Goal: Transaction & Acquisition: Purchase product/service

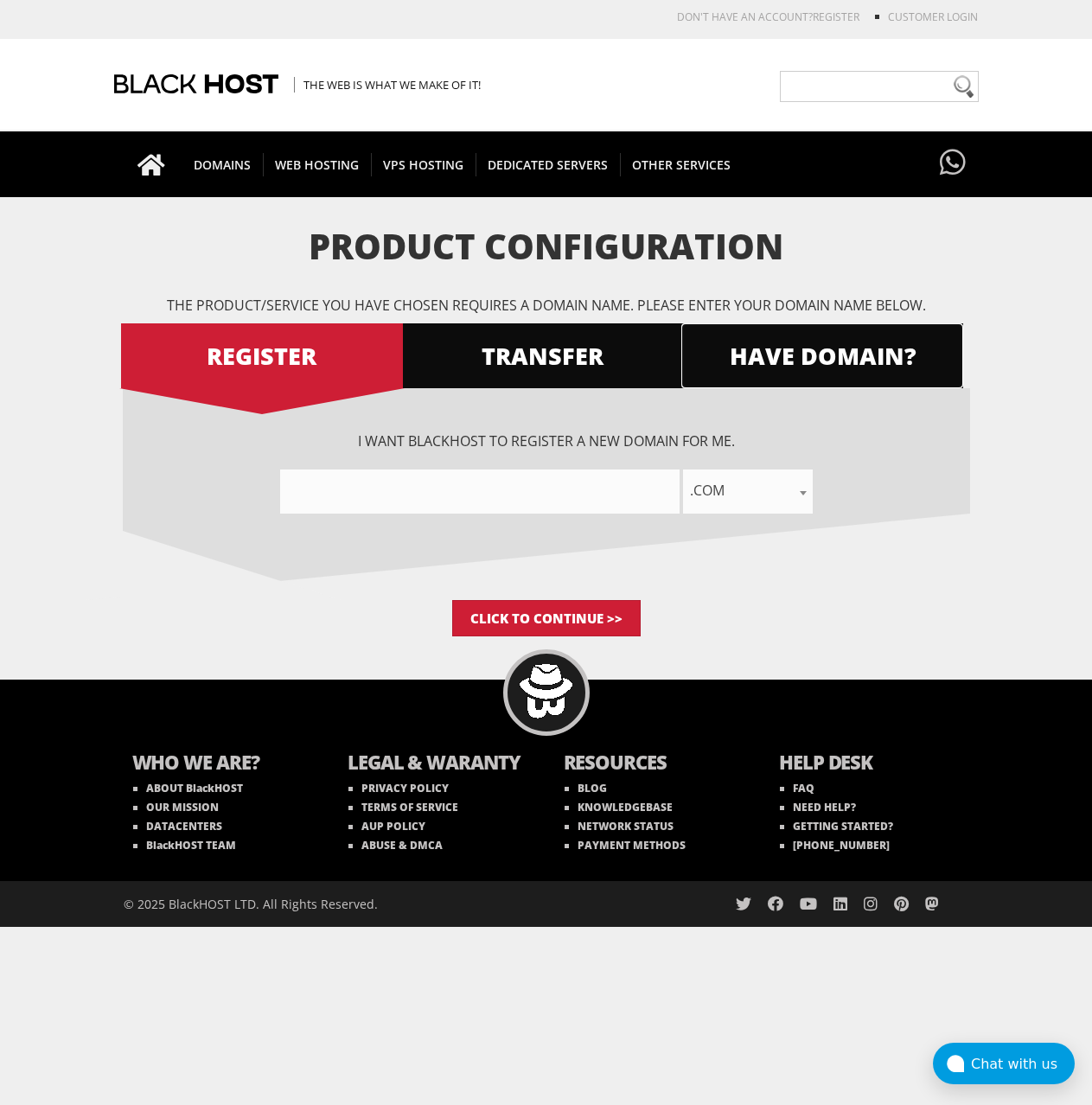
click at [835, 365] on span "HAVE DOMAIN?" at bounding box center [822, 355] width 282 height 30
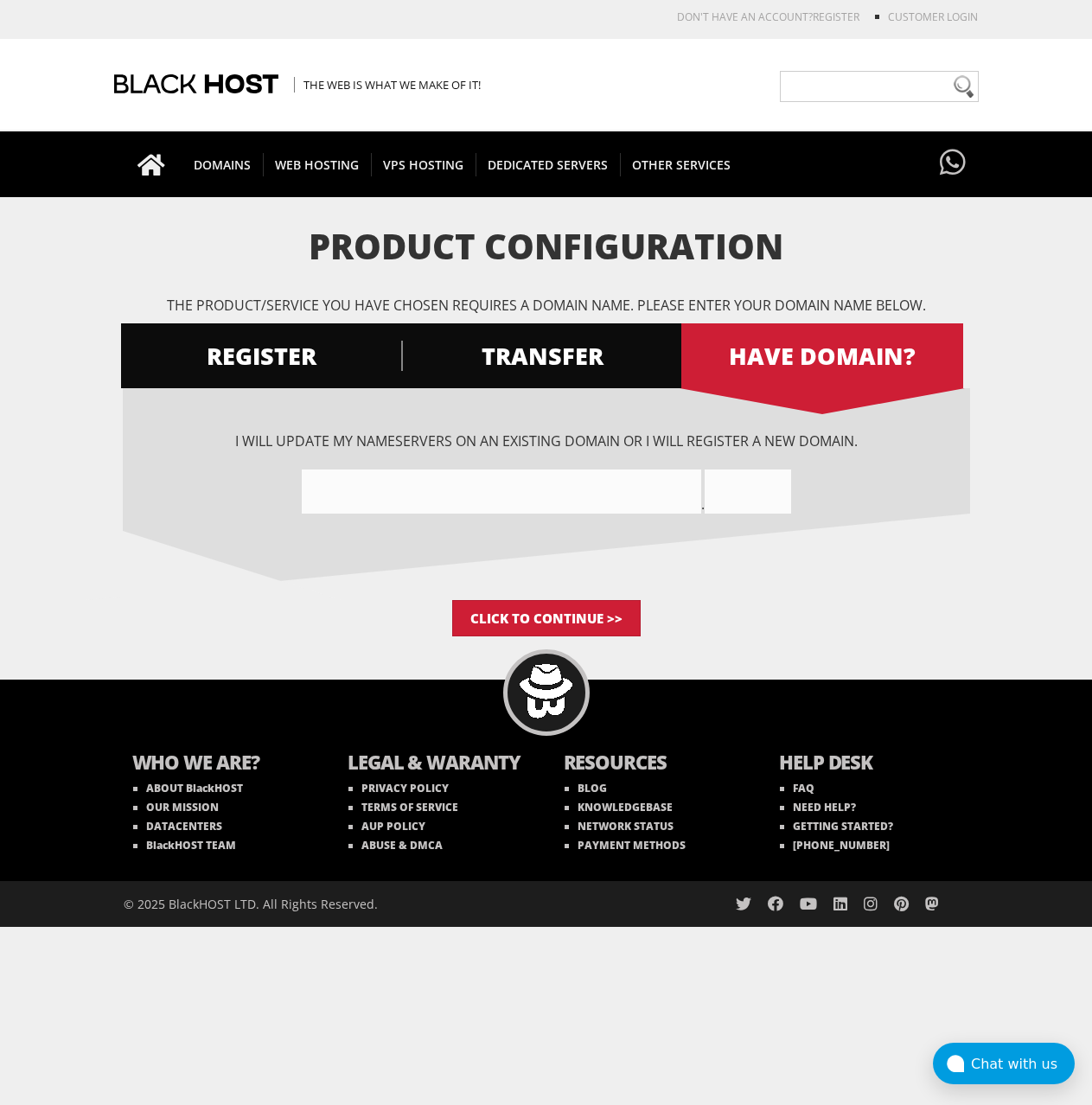
click at [521, 503] on input"] "text" at bounding box center [501, 492] width 399 height 44
paste input"] "SPSR86"
click at [440, 500] on input"] "SPSR86" at bounding box center [501, 492] width 399 height 44
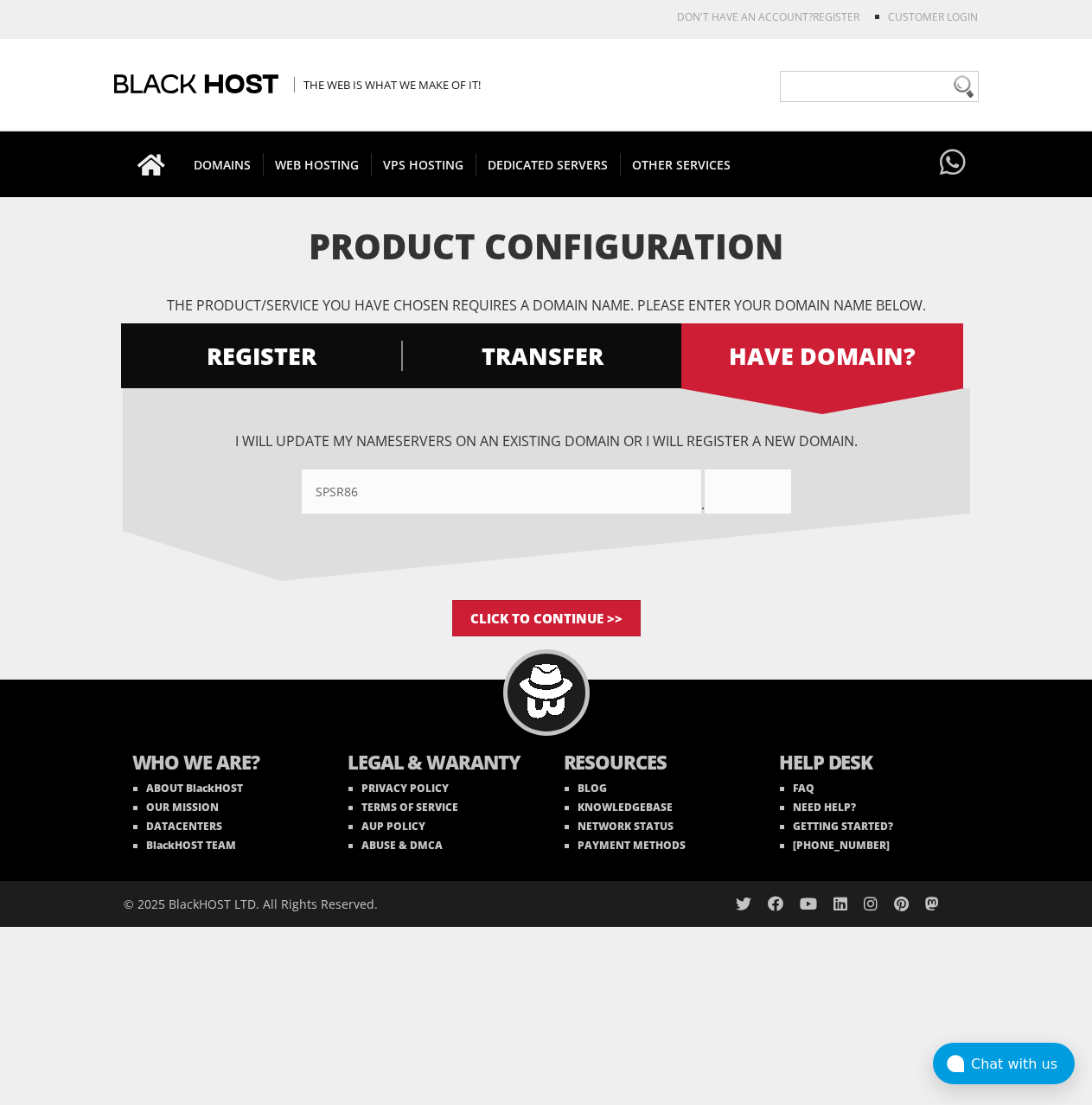
paste input"] "www-prozone.cc"
click at [516, 486] on input"] "www-prozonecc" at bounding box center [501, 492] width 399 height 44
type input"] "www-prozone"
click at [778, 496] on input "text" at bounding box center [747, 492] width 86 height 44
type input "cc"
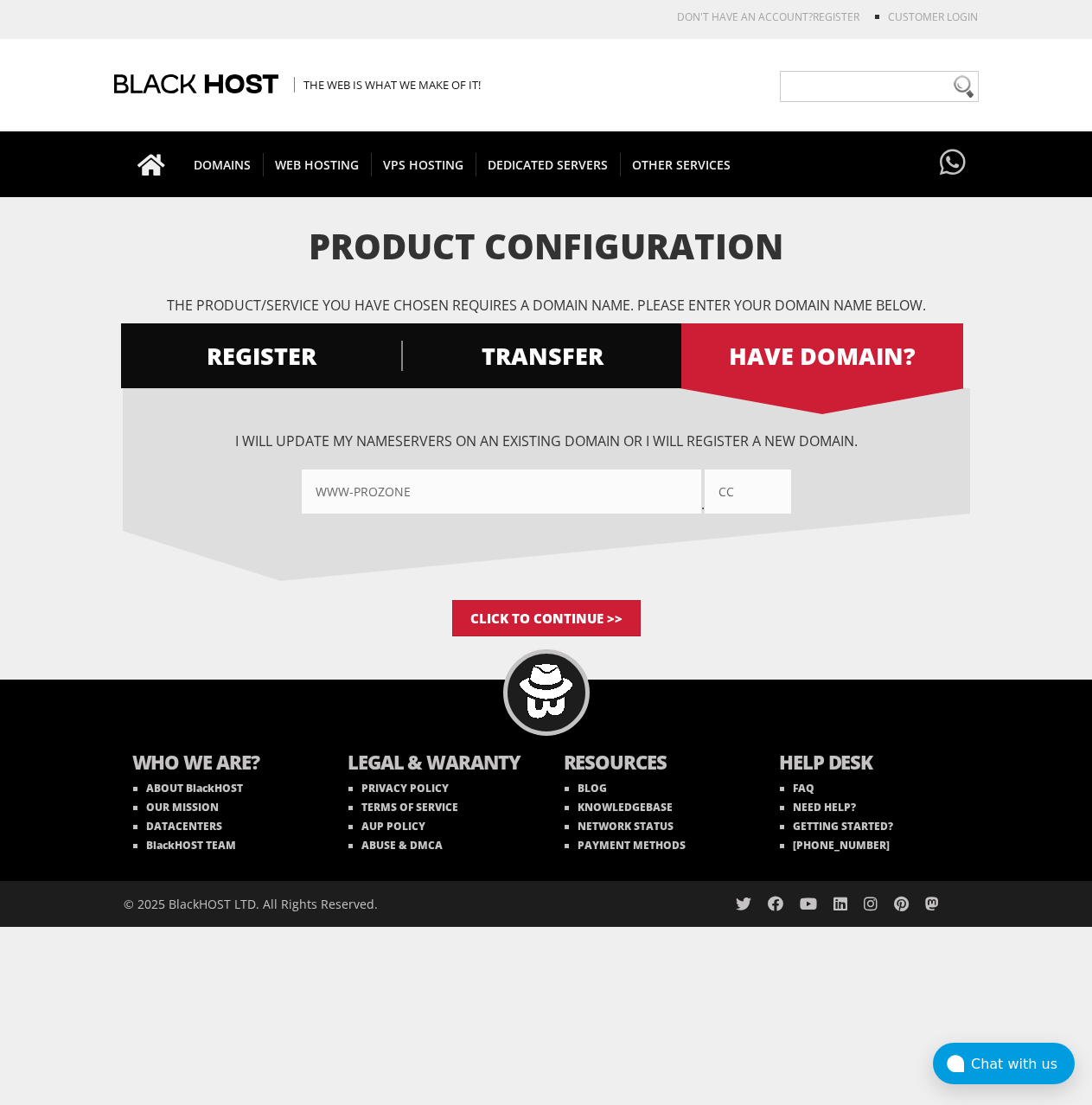
click at [838, 569] on div "I want BlackHOST to register a new domain for me. .com .net .org .us .info .biz…" at bounding box center [547, 494] width 847 height 211
click at [571, 609] on input "Click to Continue >>" at bounding box center [546, 618] width 188 height 36
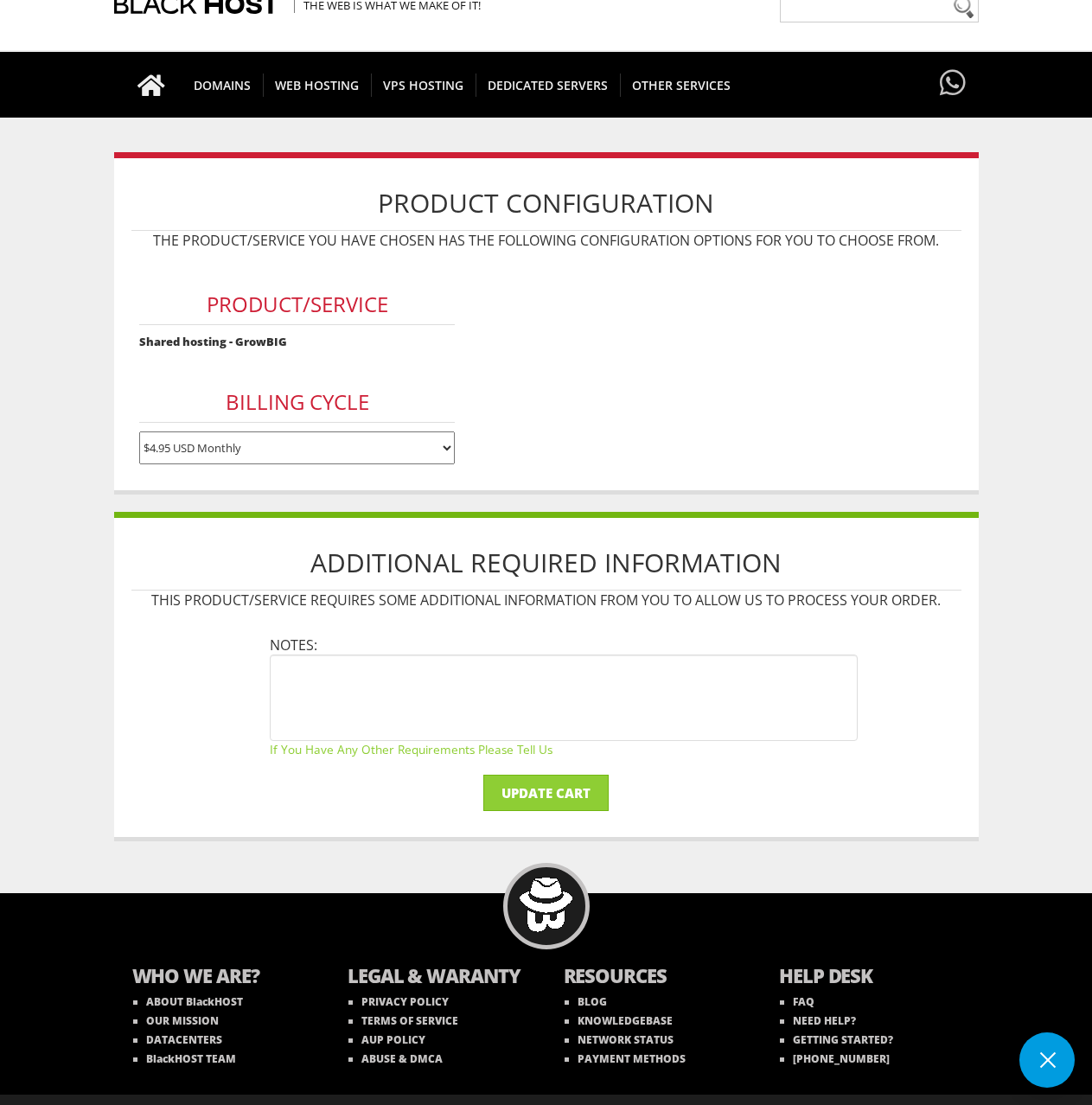
scroll to position [115, 0]
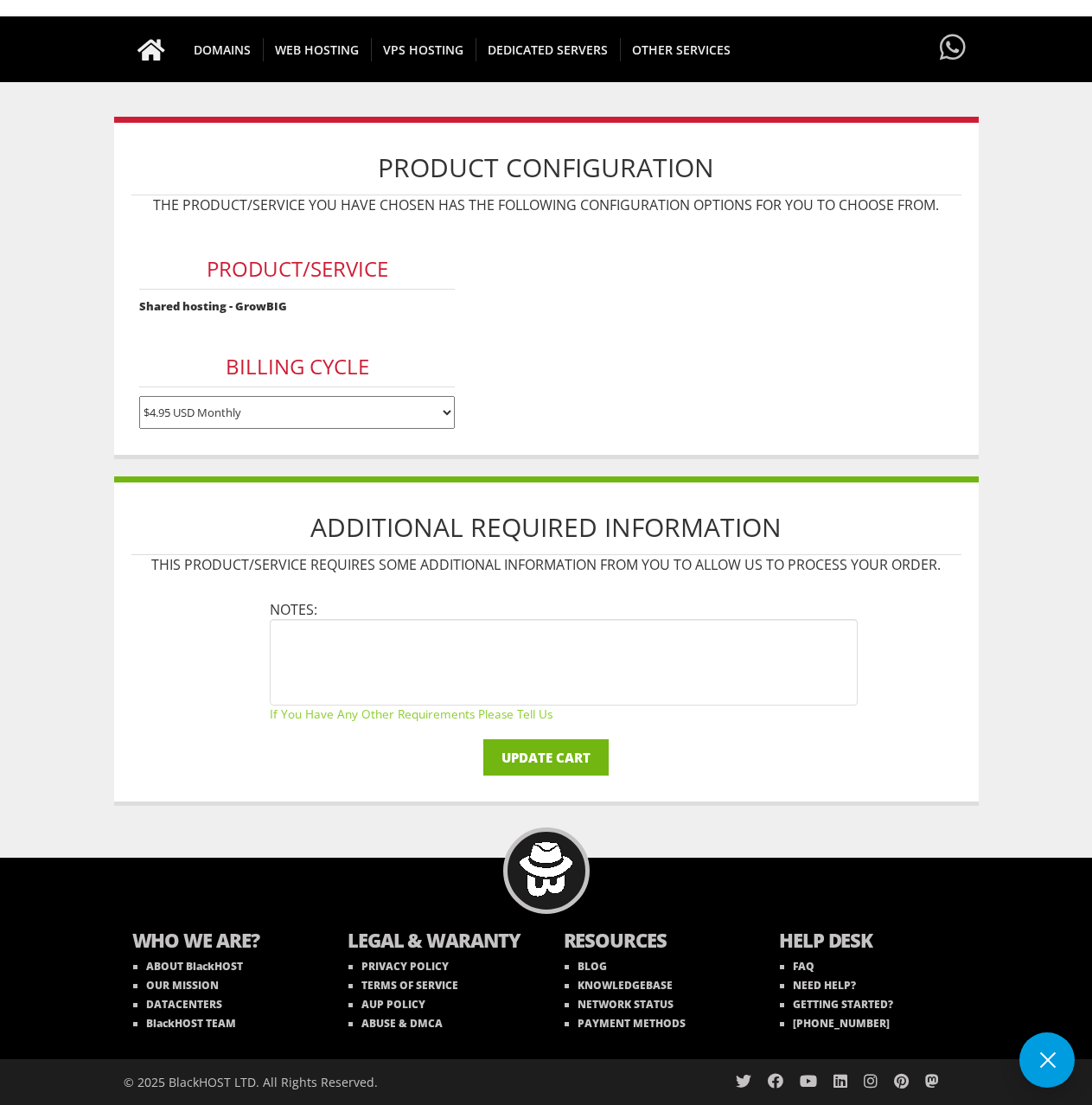
click at [545, 764] on input "Update Cart" at bounding box center [546, 757] width 125 height 36
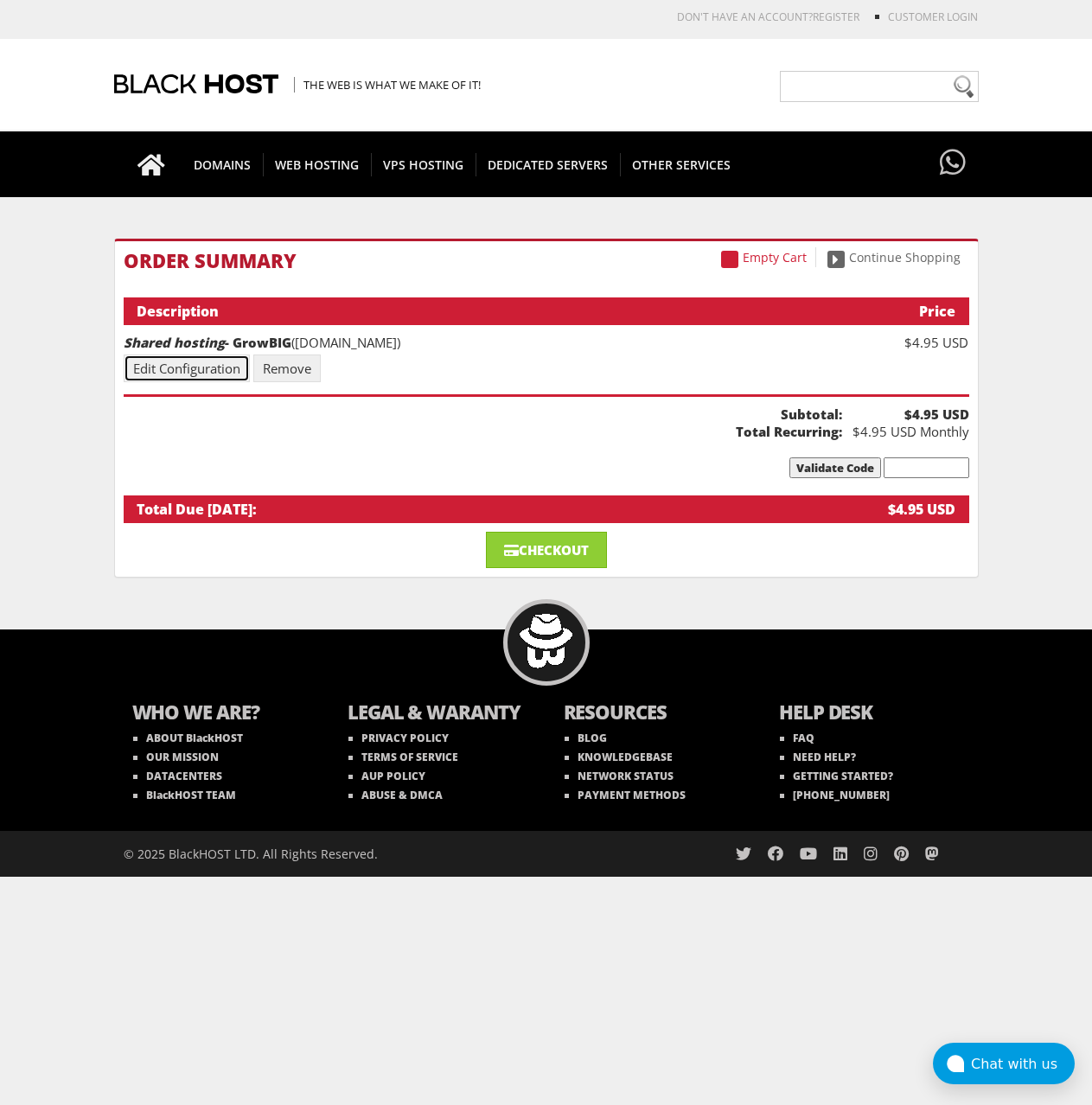
click at [165, 374] on link "Edit Configuration" at bounding box center [186, 369] width 126 height 28
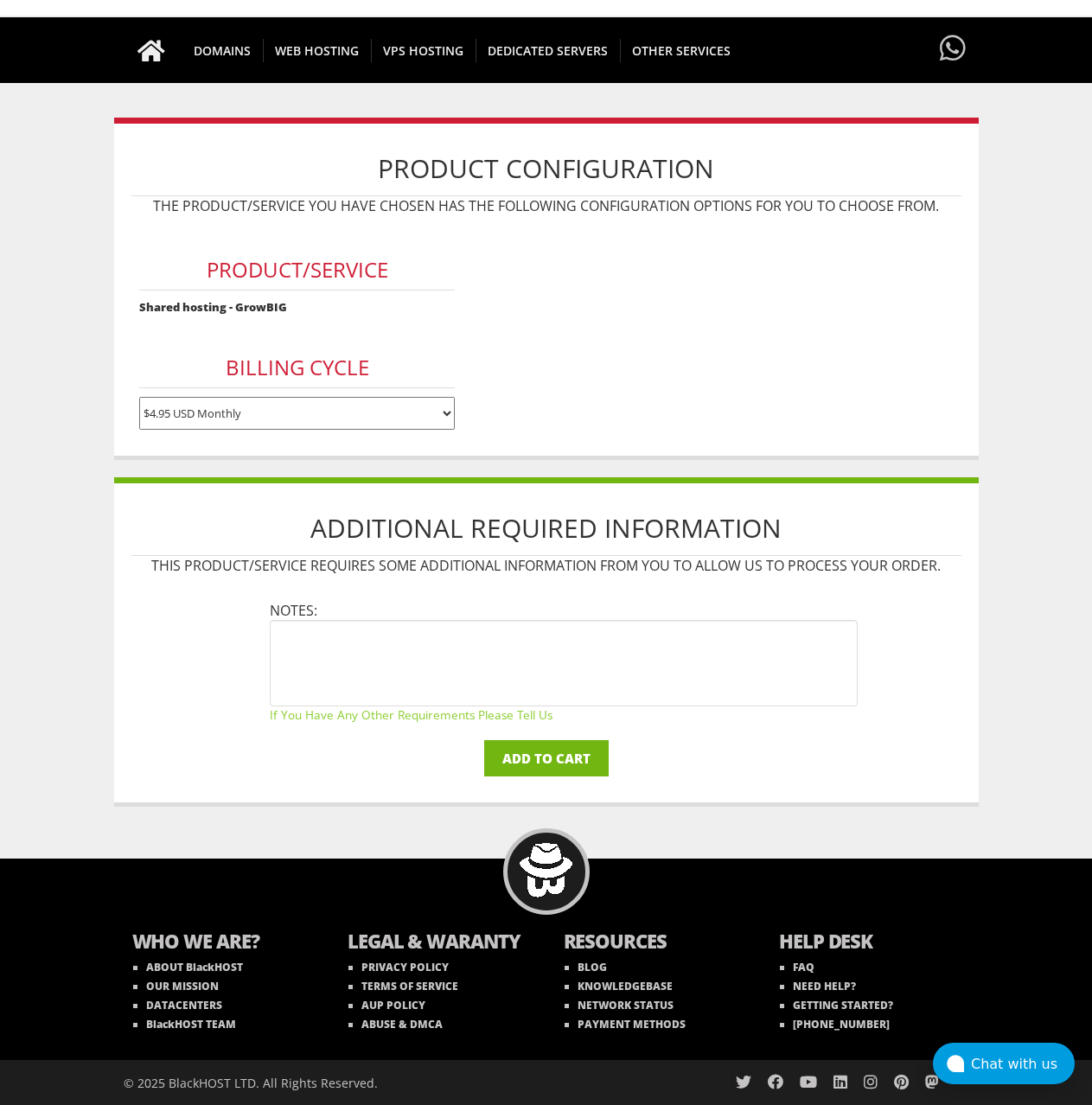
scroll to position [115, 0]
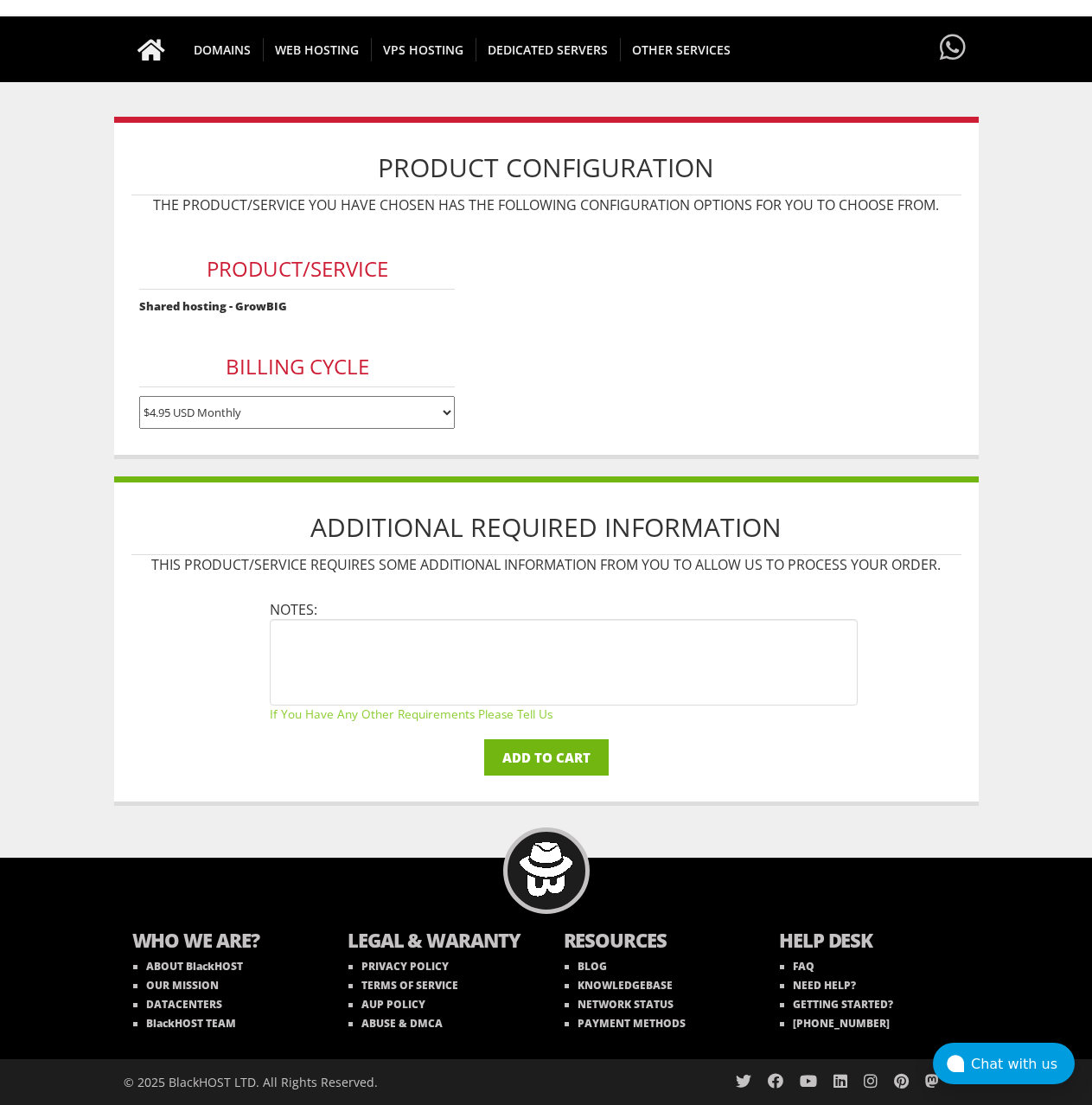
click at [530, 750] on input "Add to Cart" at bounding box center [546, 757] width 124 height 36
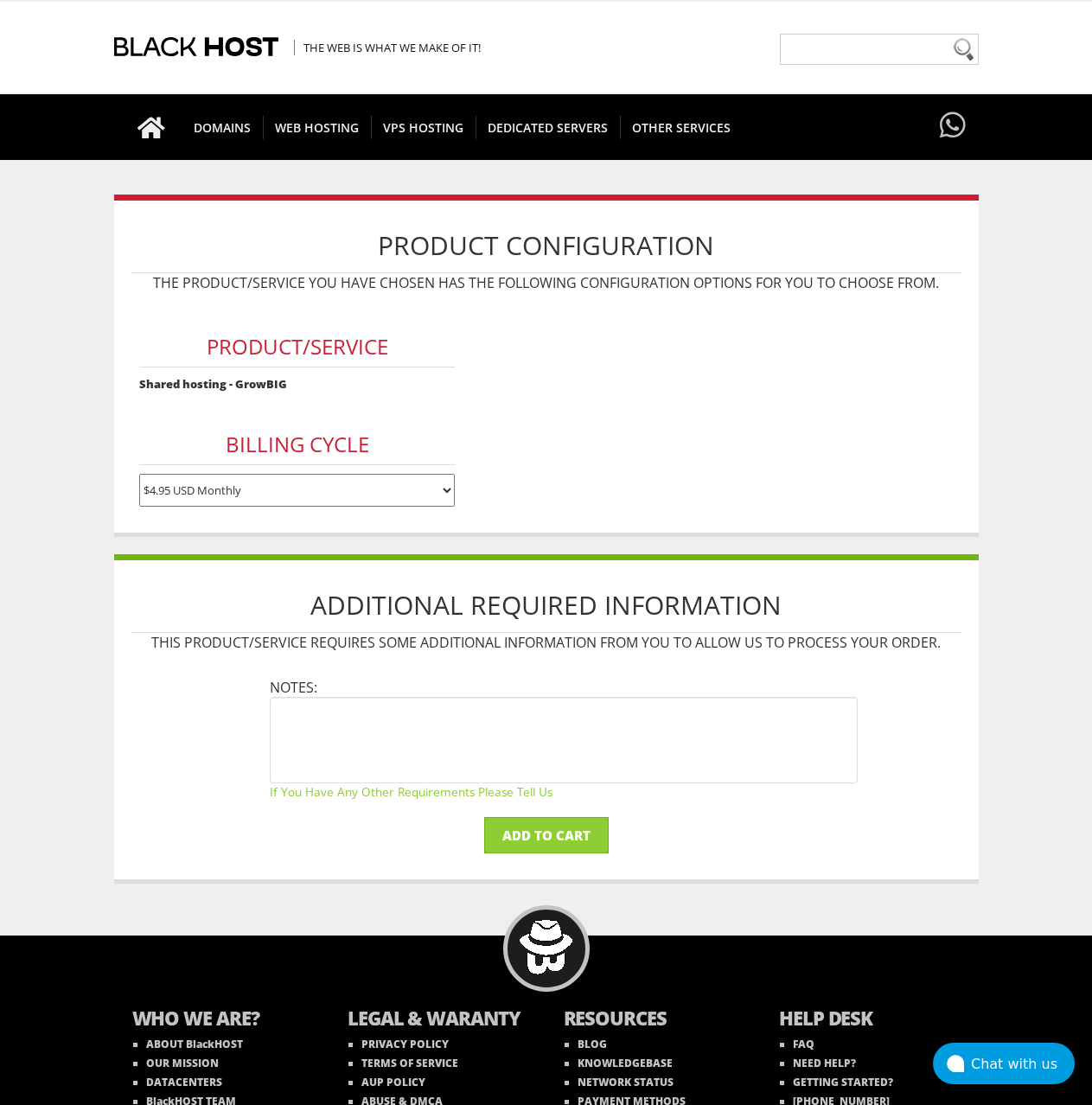
scroll to position [0, 0]
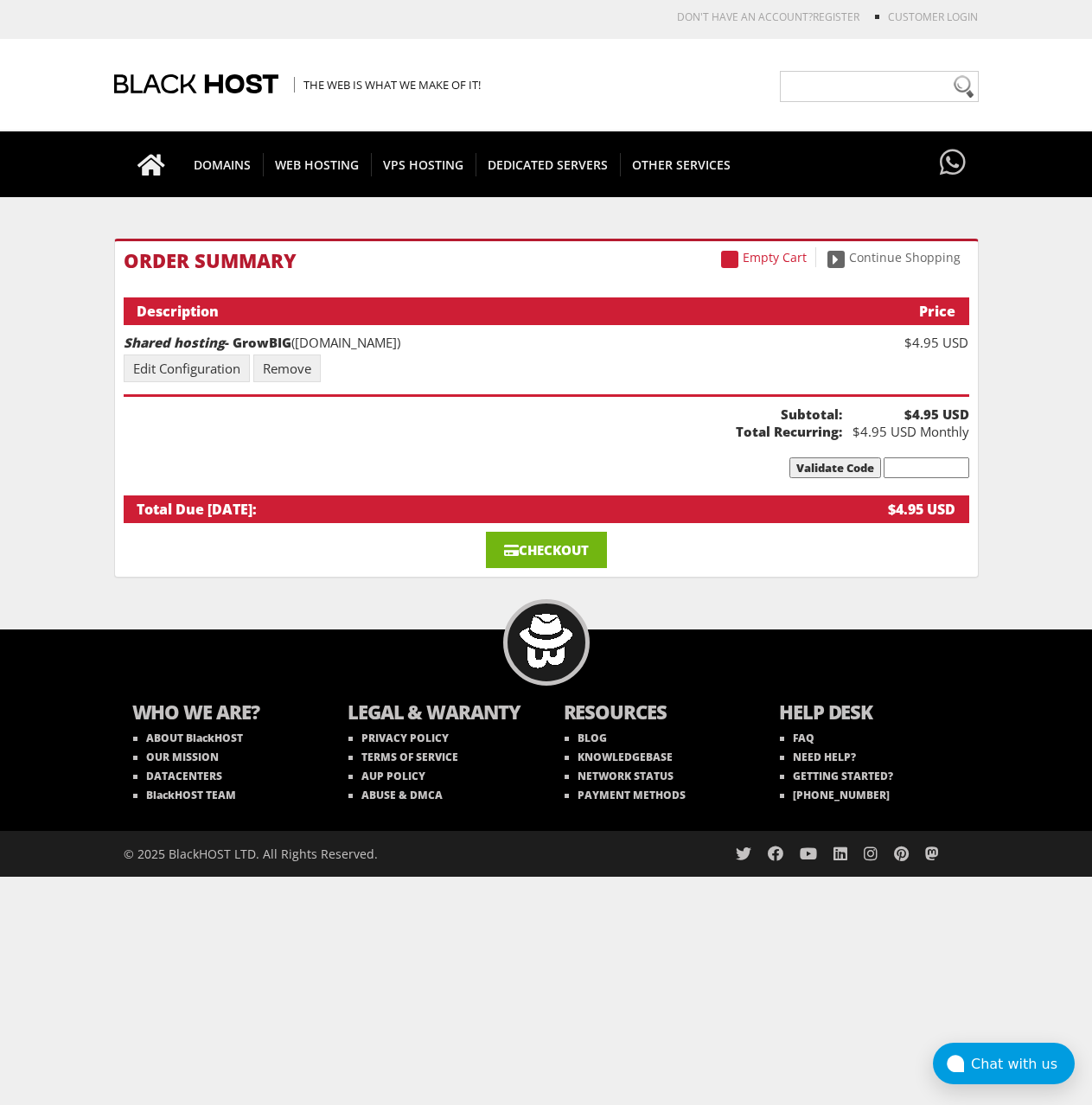
click at [540, 552] on link "Checkout" at bounding box center [546, 549] width 121 height 36
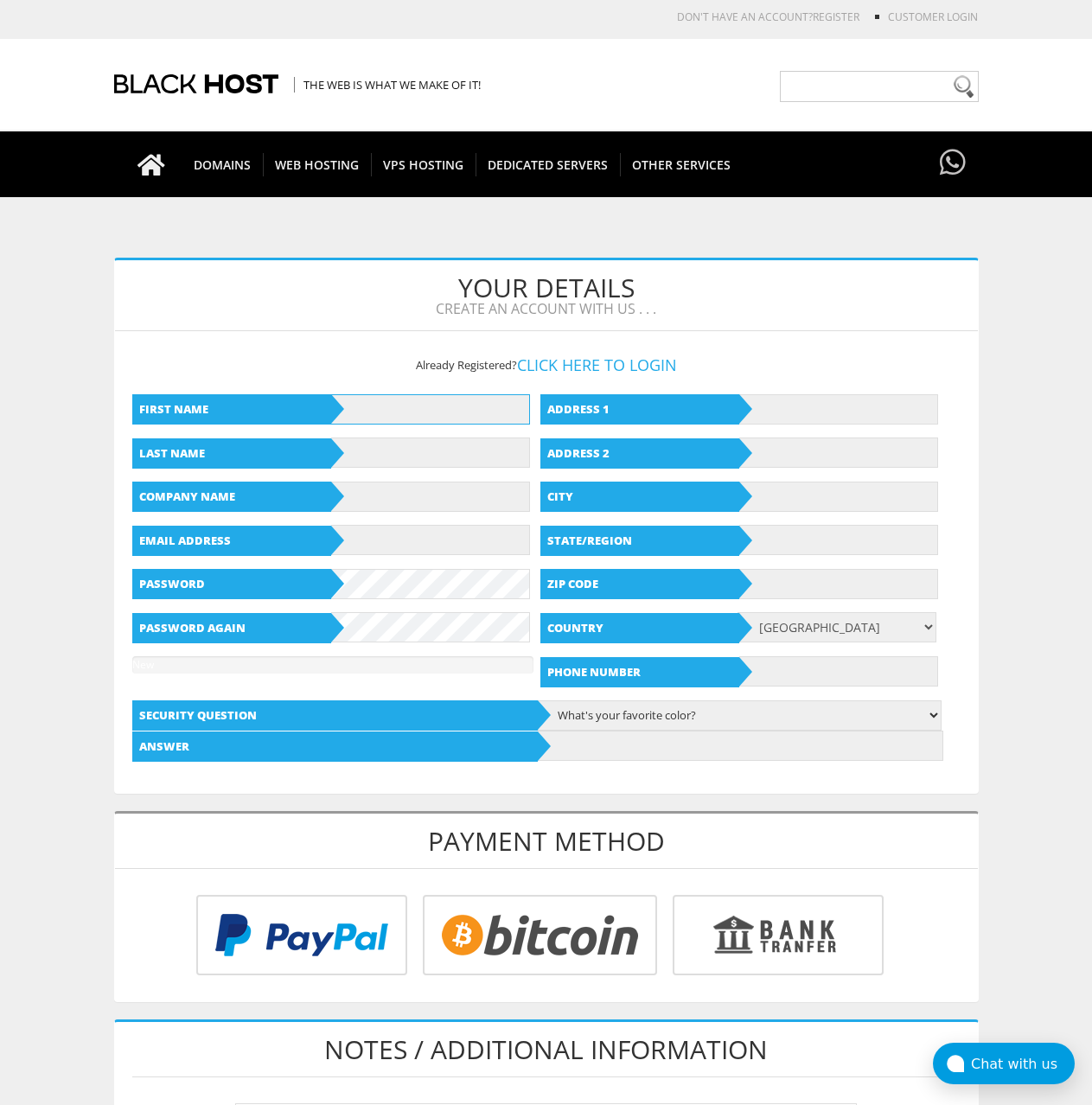
click at [442, 413] on input "text" at bounding box center [430, 409] width 199 height 30
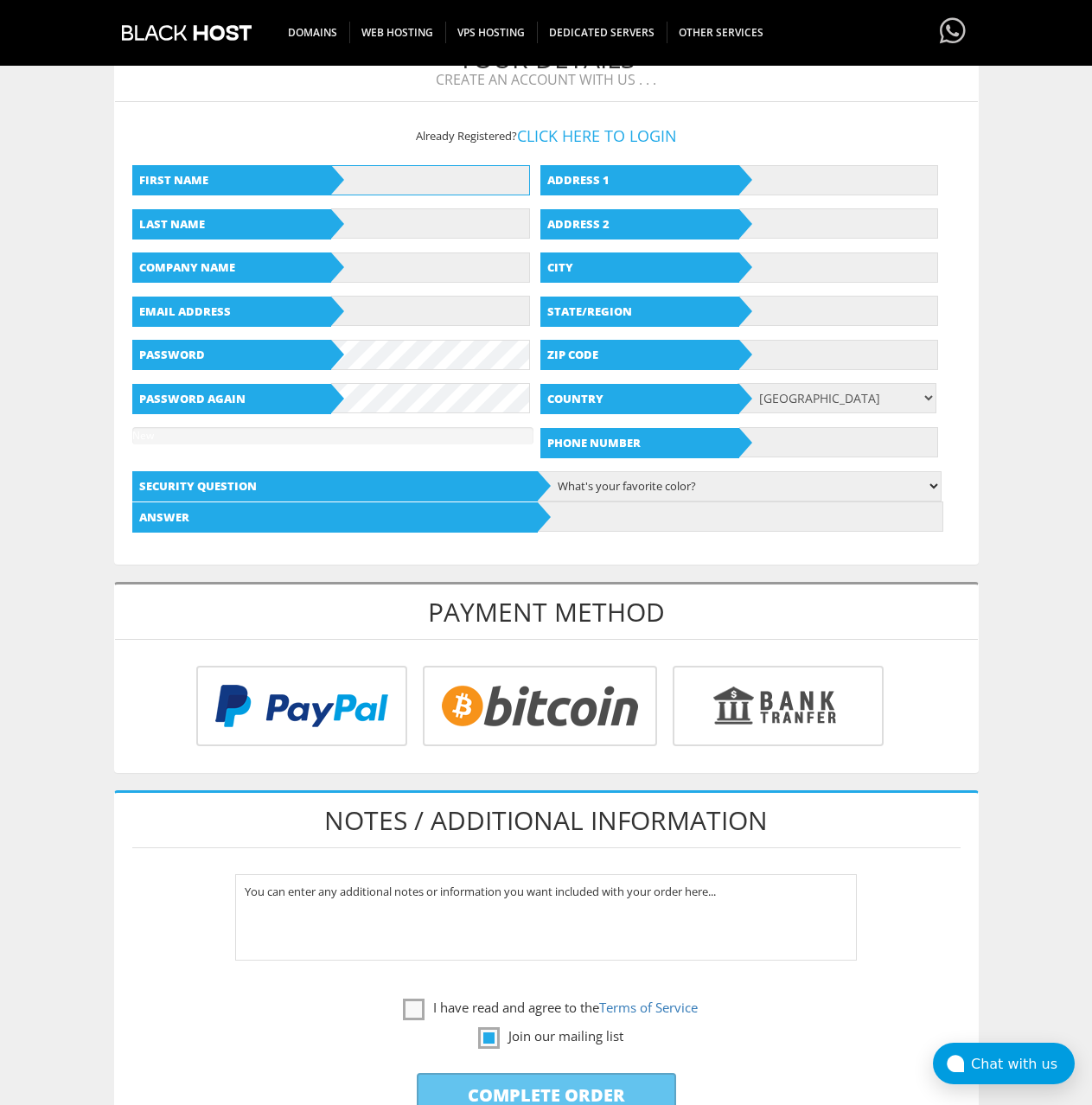
scroll to position [259, 0]
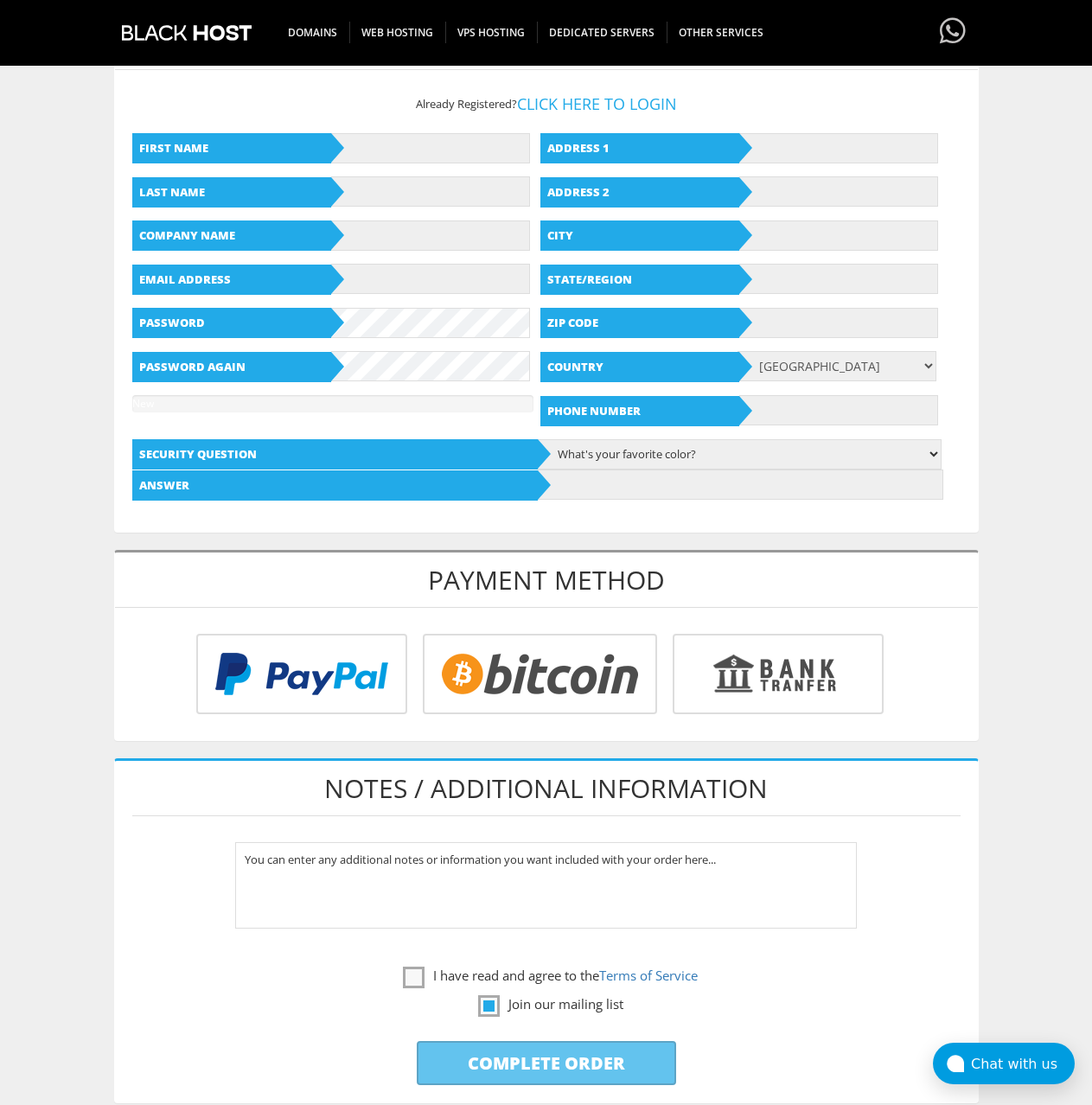
click at [333, 683] on input "radio" at bounding box center [299, 677] width 210 height 80
click at [458, 153] on input "text" at bounding box center [430, 148] width 199 height 30
click at [433, 153] on input "KAUNAIN" at bounding box center [430, 148] width 199 height 30
type input "KAUNAIN"
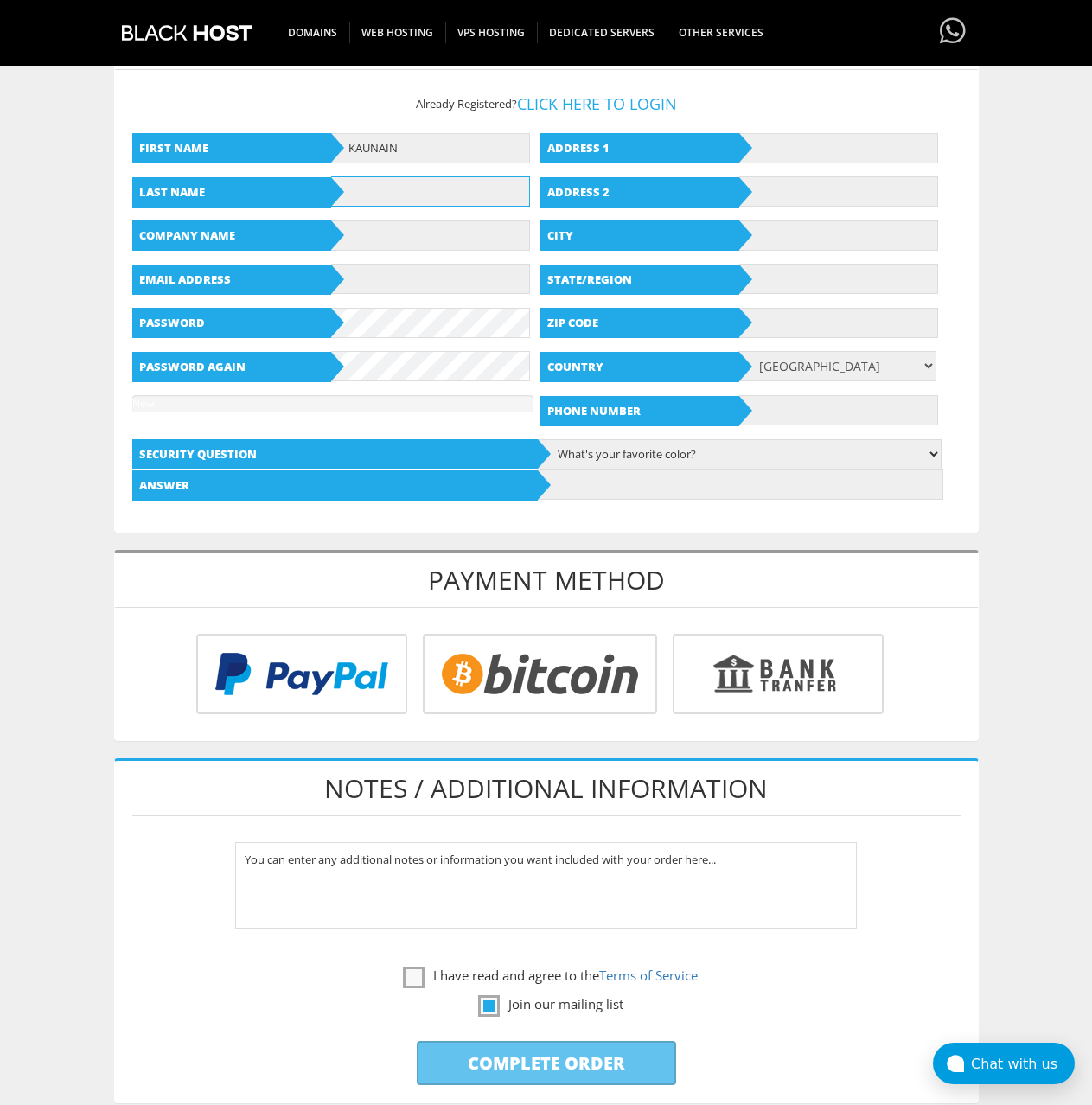
click at [402, 196] on input "text" at bounding box center [430, 191] width 199 height 30
paste input "KAUNAIN"
type input "KAUNAIN"
click at [393, 234] on input "text" at bounding box center [430, 235] width 199 height 30
click at [384, 272] on input "text" at bounding box center [430, 279] width 199 height 30
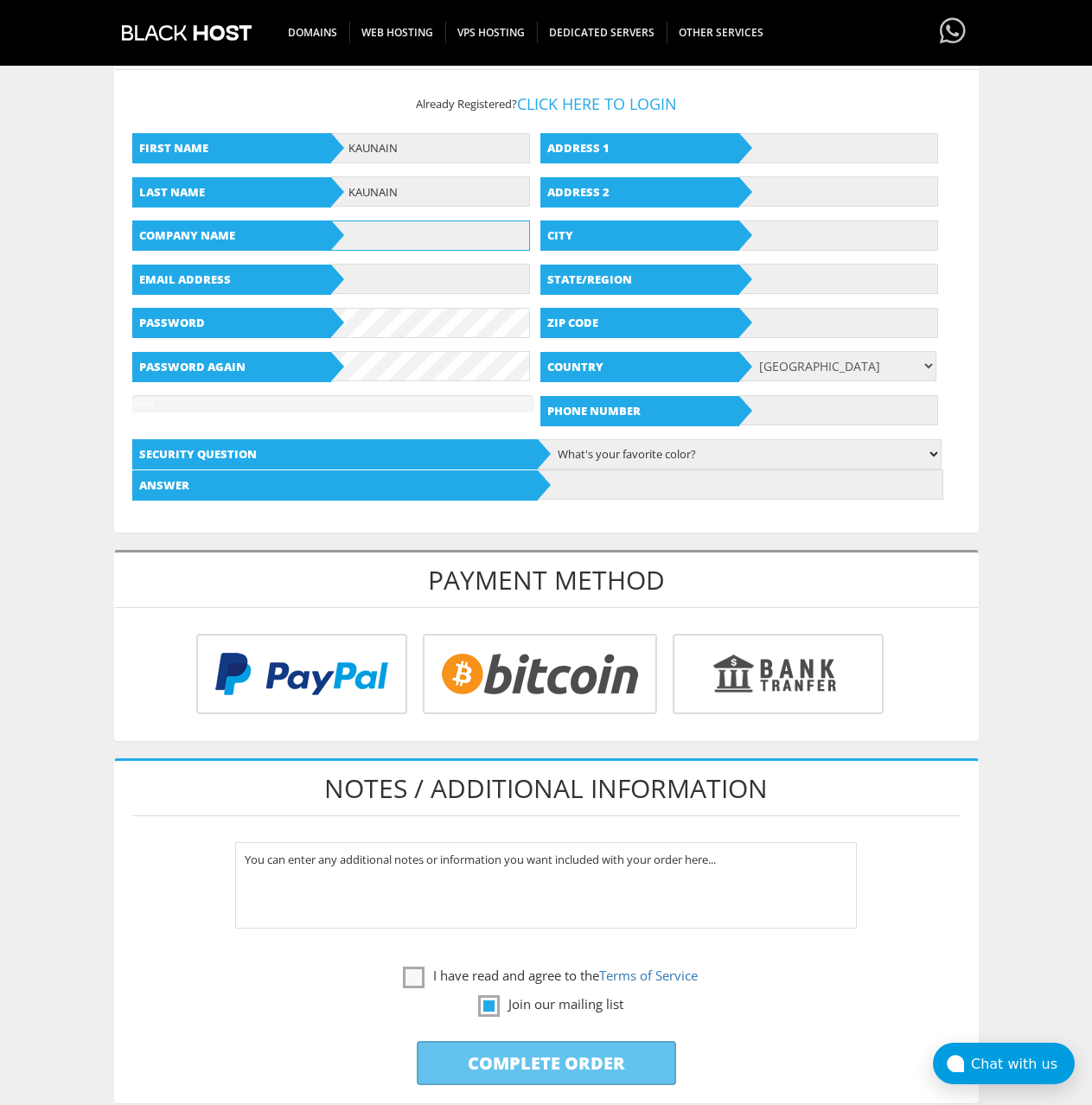
click at [428, 235] on input "text" at bounding box center [430, 235] width 199 height 30
click at [422, 268] on input "text" at bounding box center [430, 279] width 199 height 30
paste input "jethalaalgadha@proton.me"
type input "jethalaalgadha@proton.me"
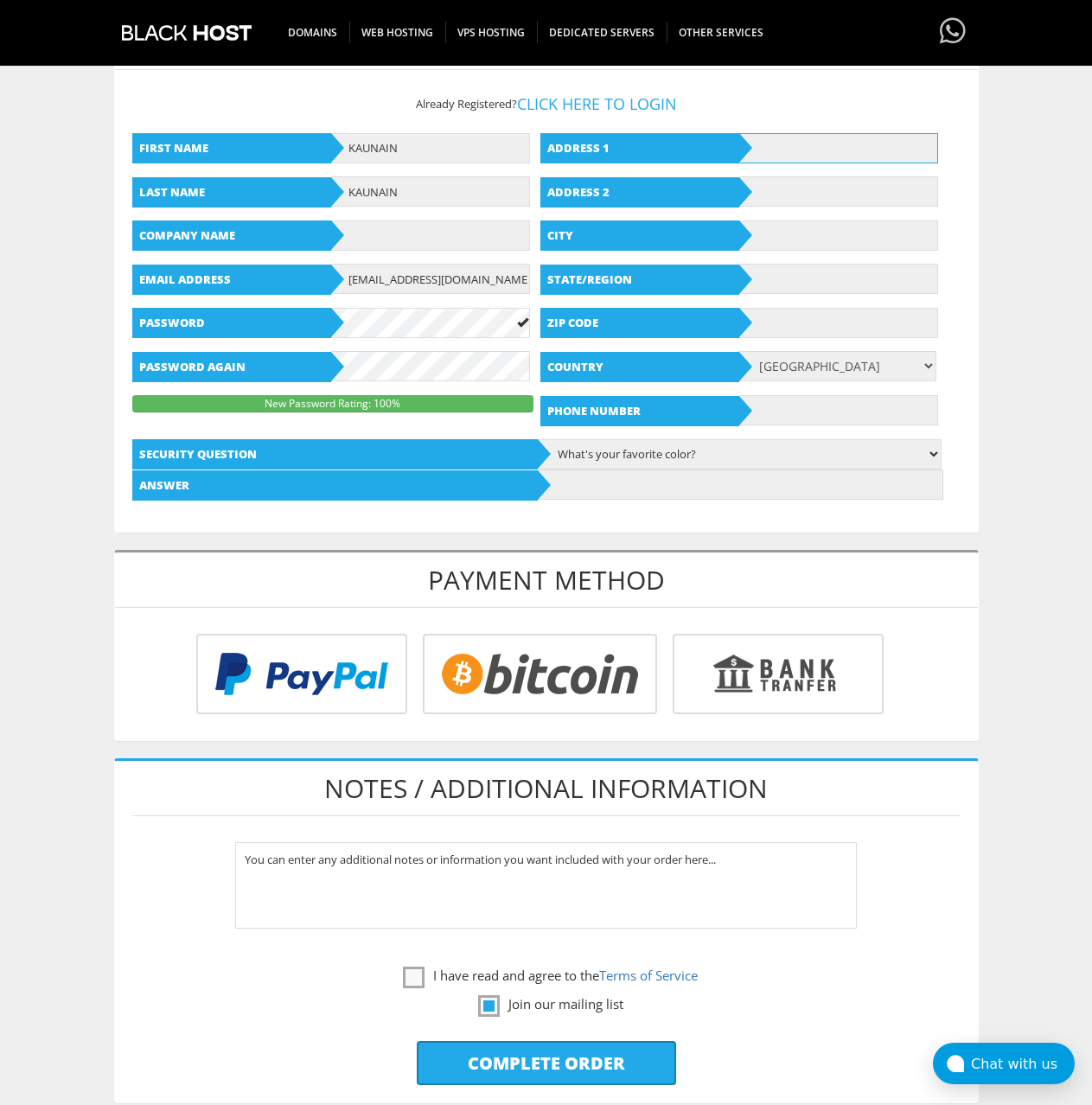
click at [818, 153] on input "text" at bounding box center [838, 148] width 199 height 30
paste input "Maharshi Dayanand Marg, opp. Radio Station, Canton"
type input "Maharshi Dayanand Marg, opp. Radio Station, Canton"
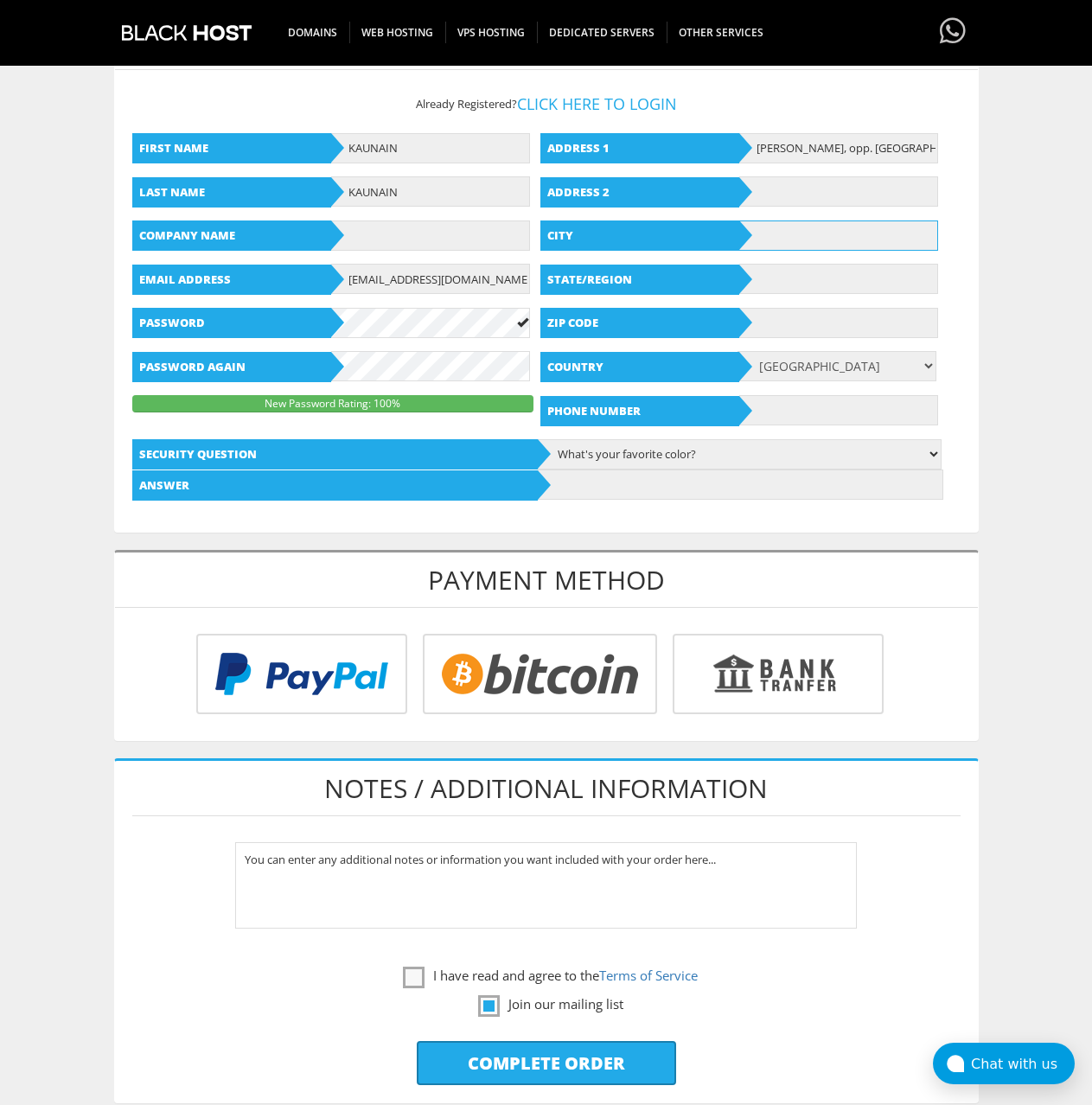
click at [797, 245] on input "text" at bounding box center [838, 235] width 199 height 30
type input "LUCKNOW"
click at [790, 283] on input "text" at bounding box center [838, 279] width 199 height 30
click at [820, 286] on input "text" at bounding box center [838, 279] width 199 height 30
paste input "Uttar Pradesh"
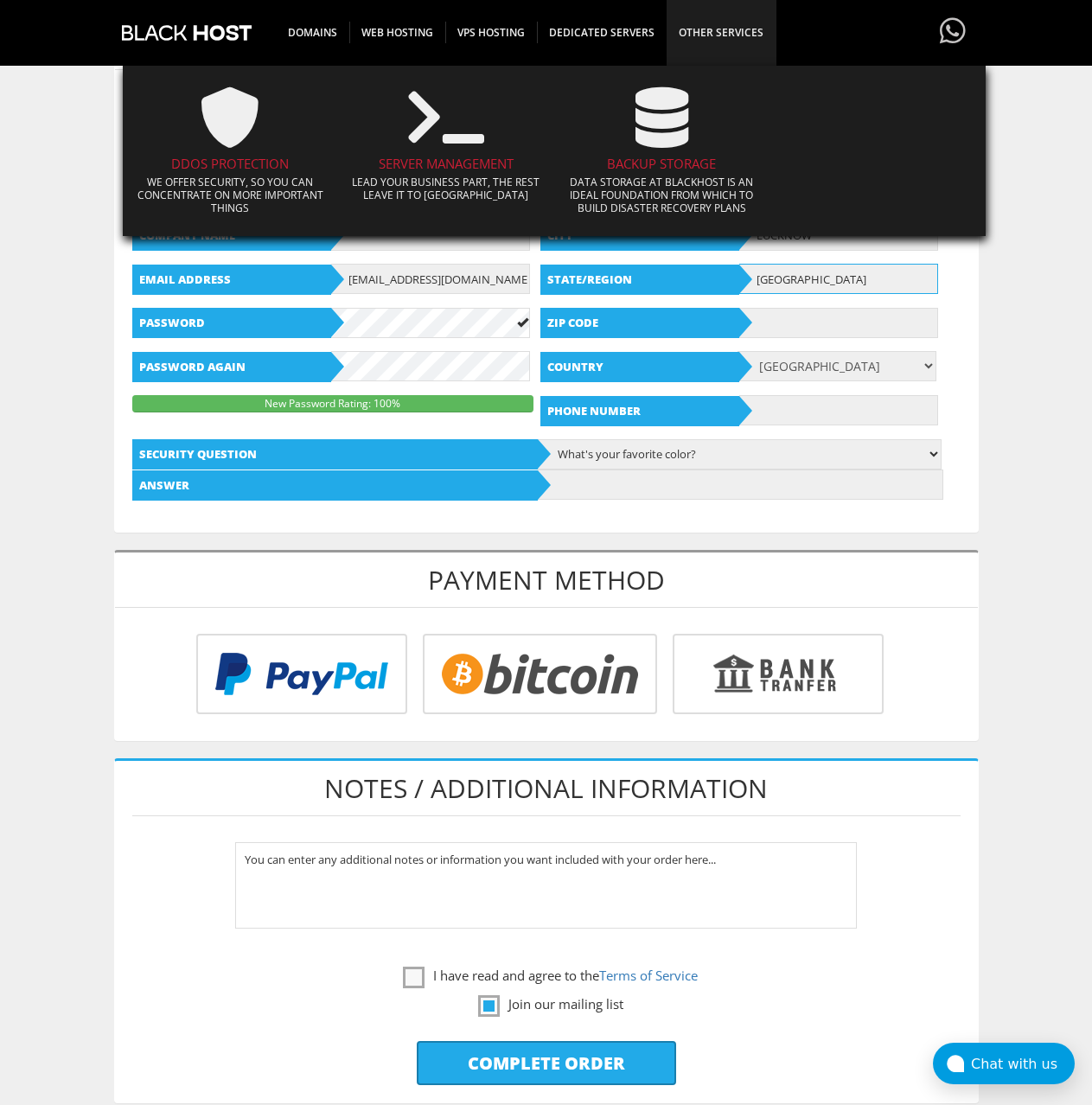
type input "Uttar Pradesh"
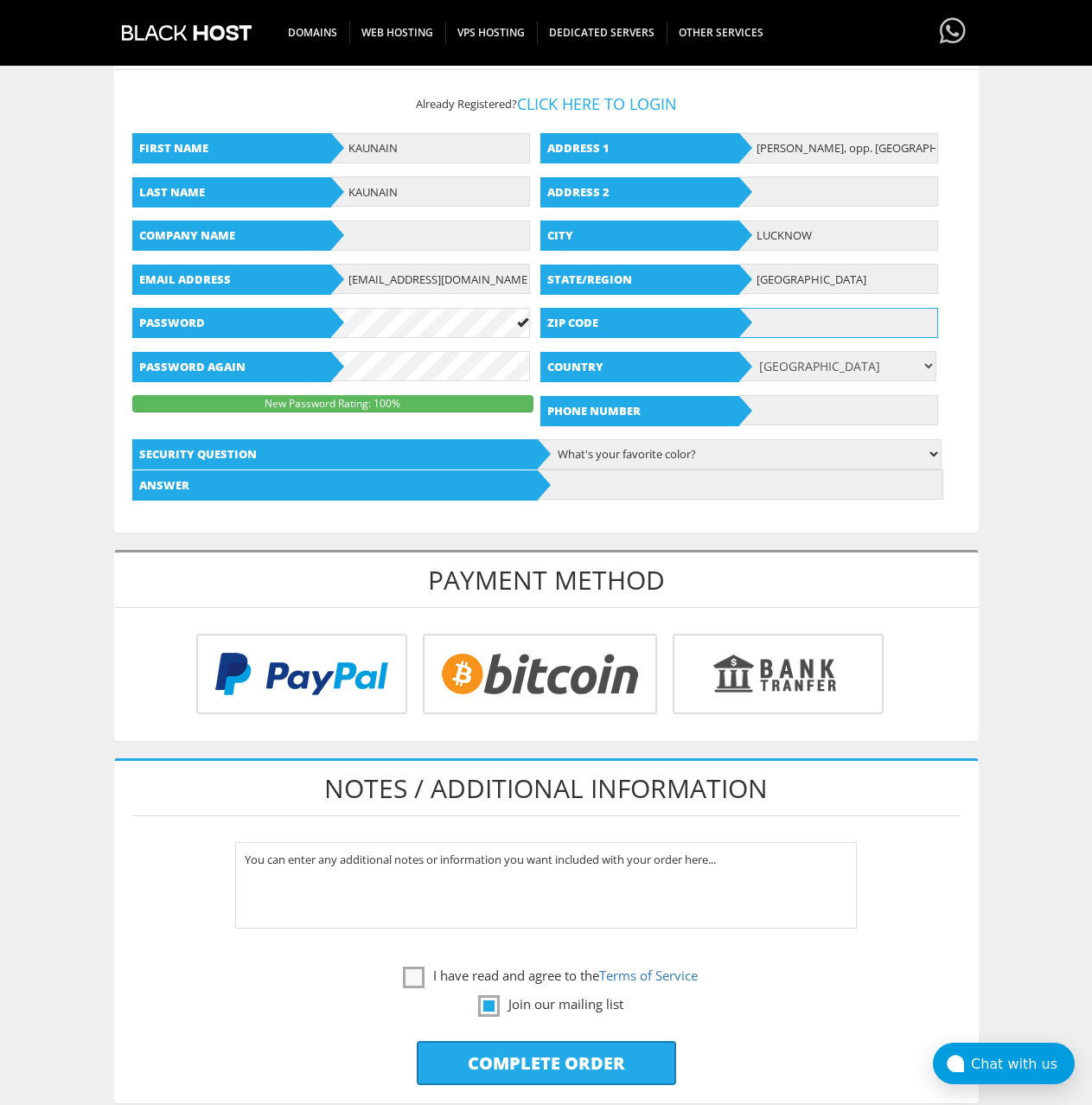
click at [789, 322] on input "text" at bounding box center [838, 323] width 199 height 30
paste input "211003"
type input "211003"
click at [825, 407] on input "text" at bounding box center [838, 410] width 199 height 30
type input "8274076231"
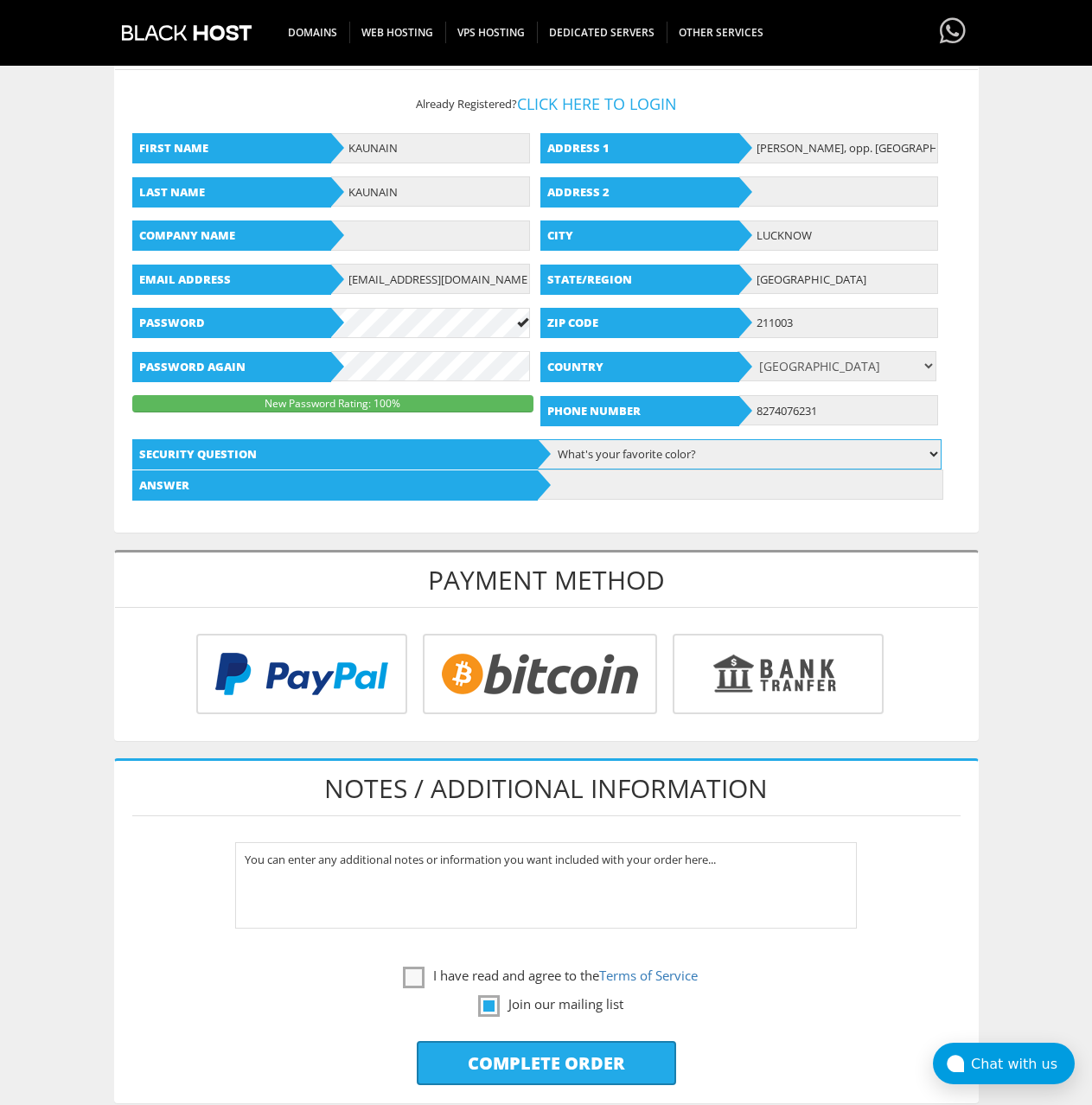
click at [671, 459] on select "What's your favorite color? What is the first name of the person you first kiss…" at bounding box center [738, 454] width 405 height 30
select select "5"
click at [536, 439] on select "What's your favorite color? What is the first name of the person you first kiss…" at bounding box center [738, 454] width 405 height 30
click at [618, 487] on input "text" at bounding box center [740, 484] width 405 height 30
type input "Dhaka"
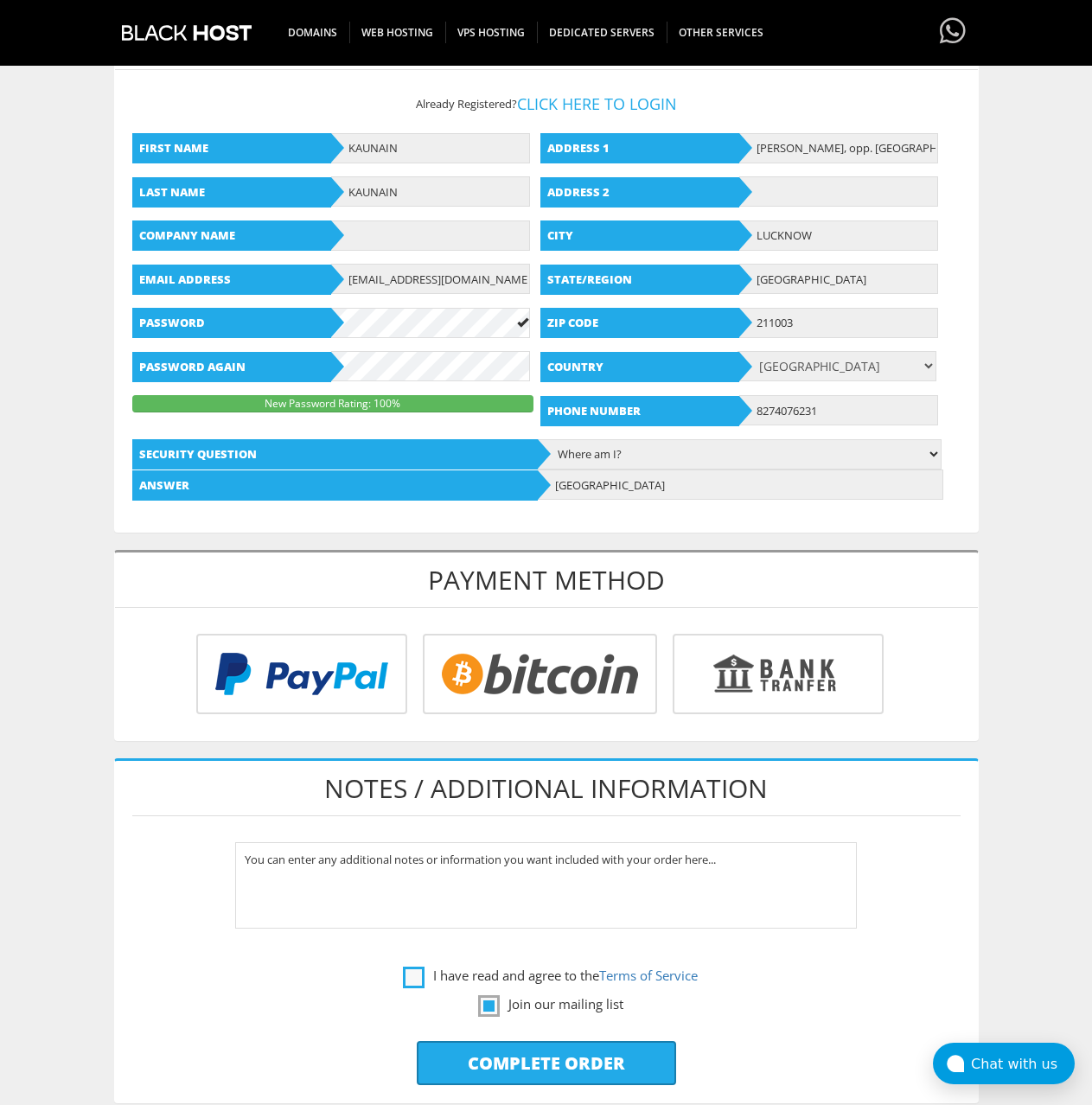
click at [404, 981] on label "I have read and agree to the Terms of Service" at bounding box center [550, 975] width 295 height 22
checkbox input "true"
click at [486, 1006] on label "Join our mailing list" at bounding box center [551, 1004] width 145 height 22
click at [485, 1009] on label "Join our mailing list" at bounding box center [551, 1004] width 145 height 22
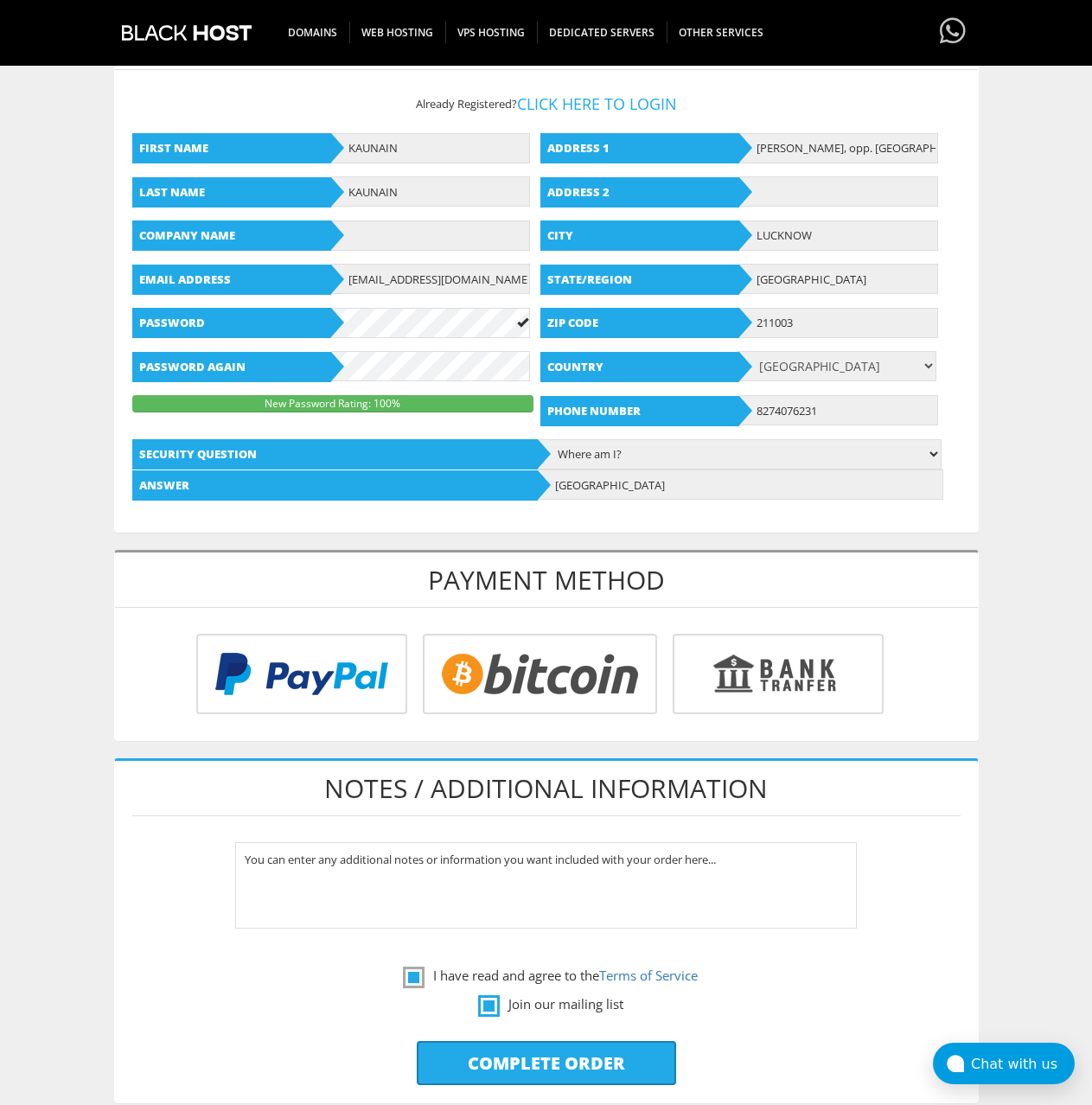
click at [488, 1005] on label "Join our mailing list" at bounding box center [551, 1004] width 145 height 22
click at [484, 1007] on label "Join our mailing list" at bounding box center [551, 1004] width 145 height 22
click at [485, 1007] on label "Join our mailing list" at bounding box center [551, 1004] width 145 height 22
click at [489, 1005] on label "Join our mailing list" at bounding box center [551, 1004] width 145 height 22
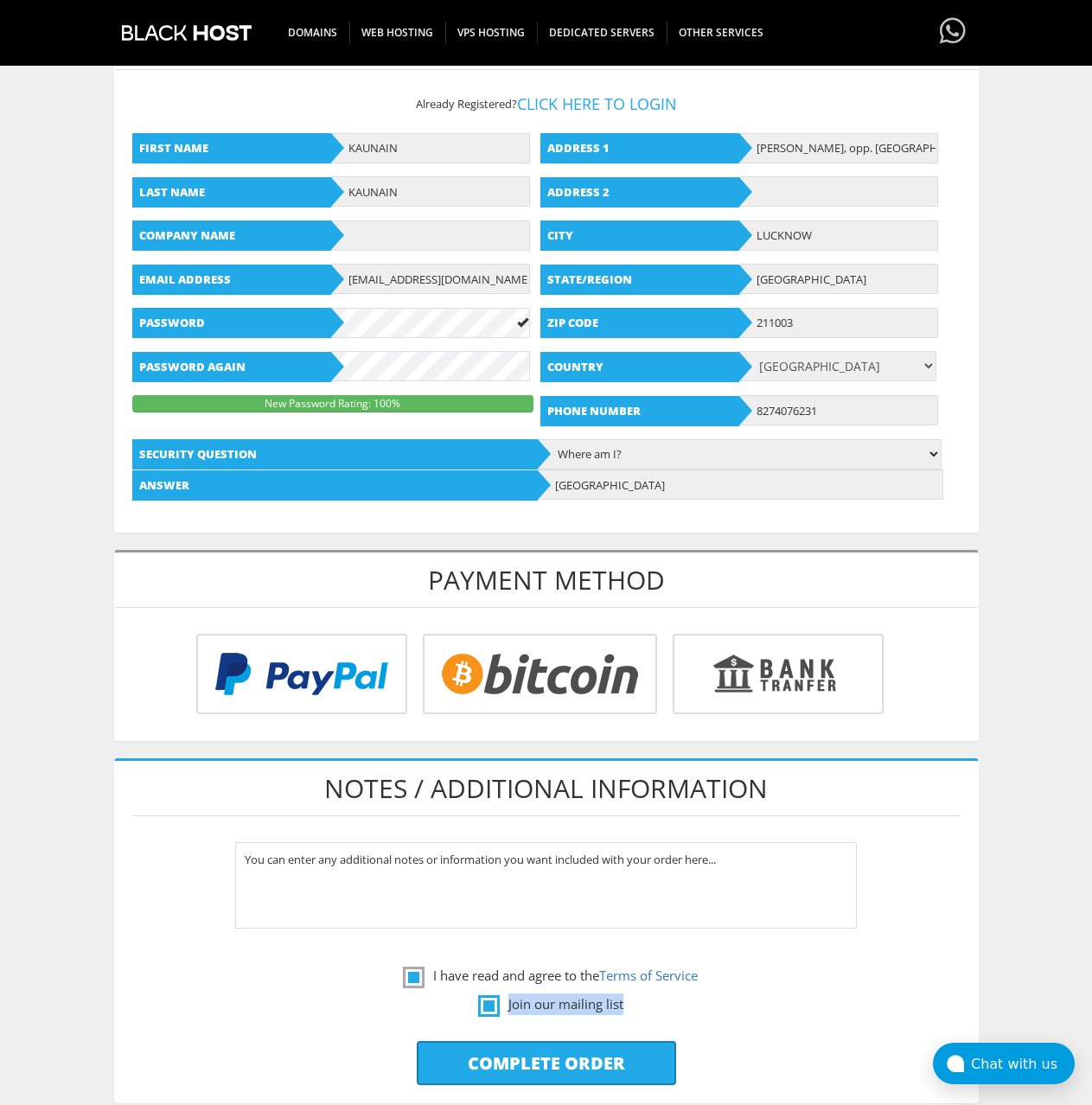
click at [491, 1005] on label "Join our mailing list" at bounding box center [551, 1004] width 145 height 22
click at [551, 1007] on label "Join our mailing list" at bounding box center [551, 1004] width 145 height 22
click at [425, 1008] on label "Join our mailing list" at bounding box center [546, 1004] width 828 height 22
checkbox input "false"
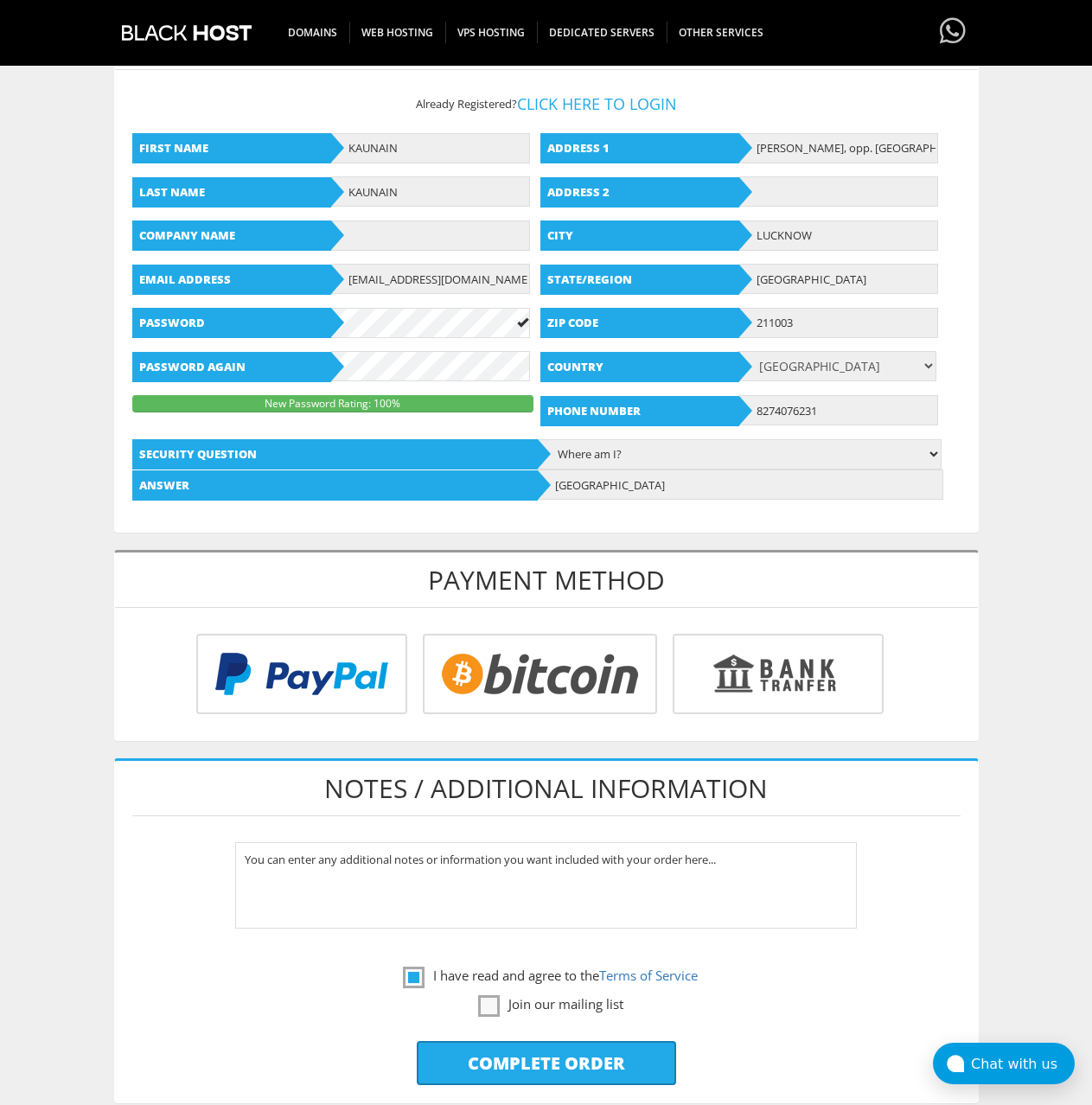
click at [812, 959] on div "I have read and agree to the Terms of Service" at bounding box center [546, 963] width 828 height 46
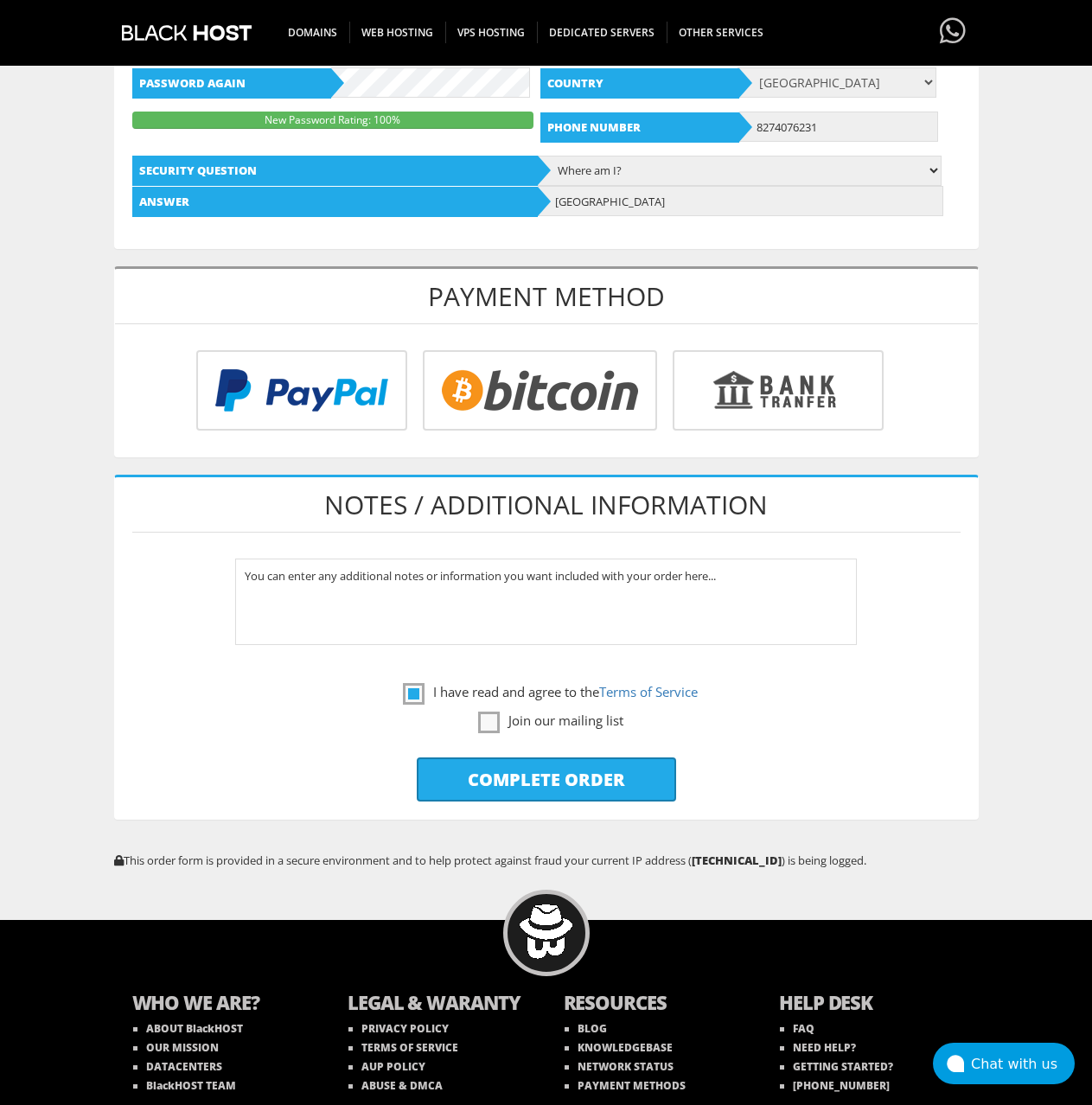
scroll to position [605, 0]
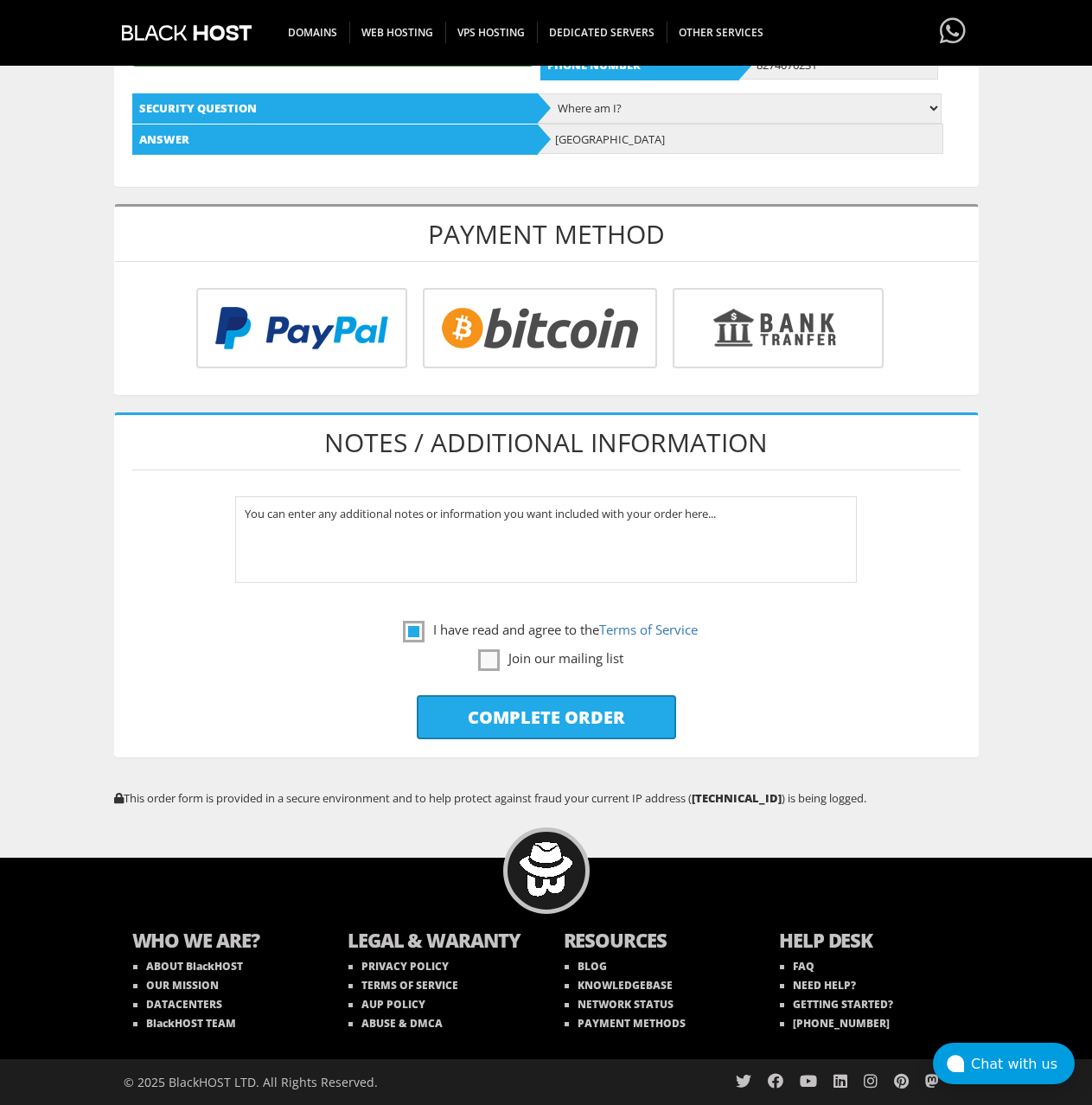
click at [331, 336] on input "radio" at bounding box center [299, 331] width 210 height 80
click at [557, 715] on input "Complete Order" at bounding box center [546, 717] width 259 height 44
type input "Please Wait..."
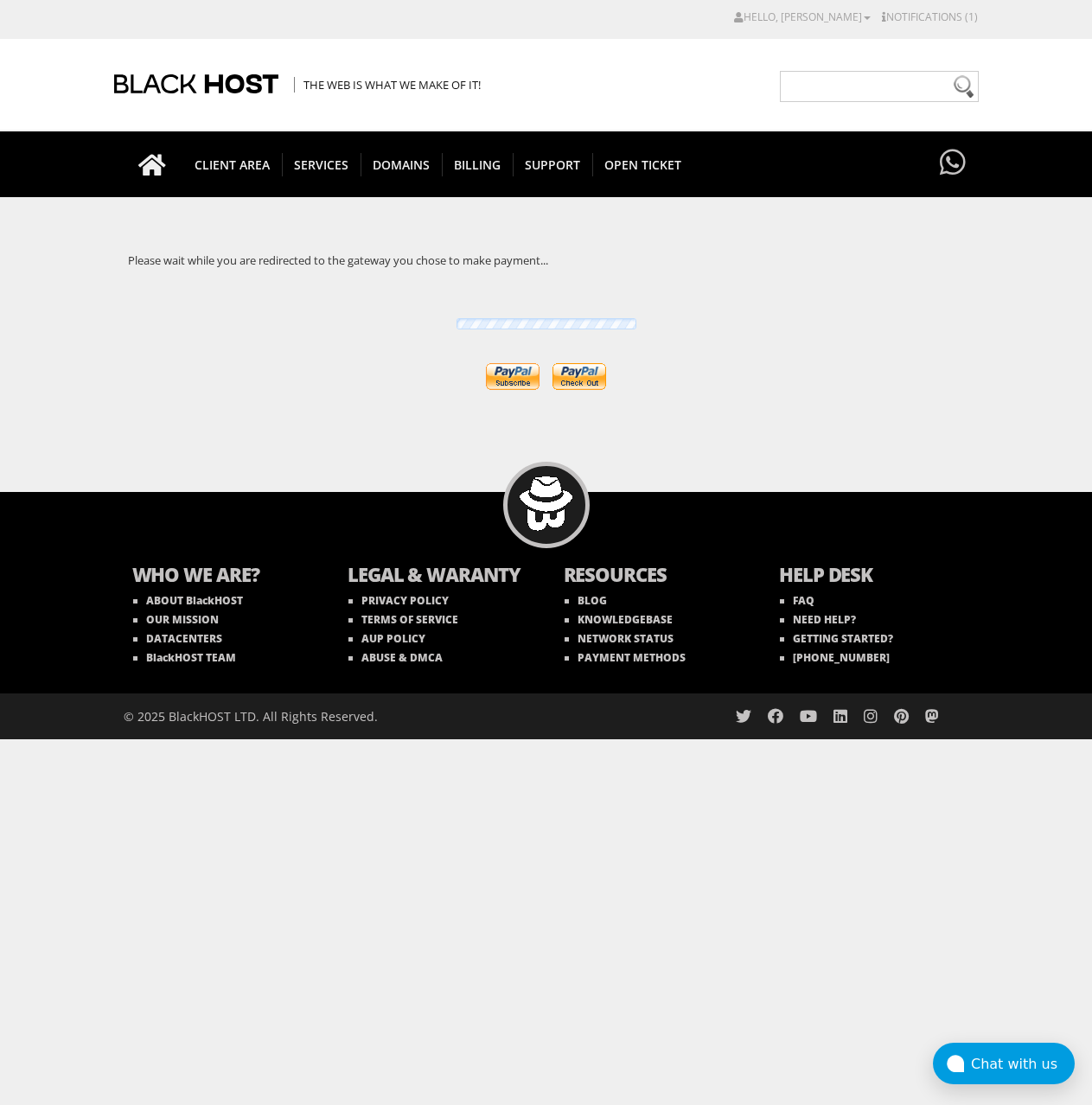
click at [591, 379] on input "image" at bounding box center [579, 376] width 53 height 27
